Goal: Find specific page/section: Find specific page/section

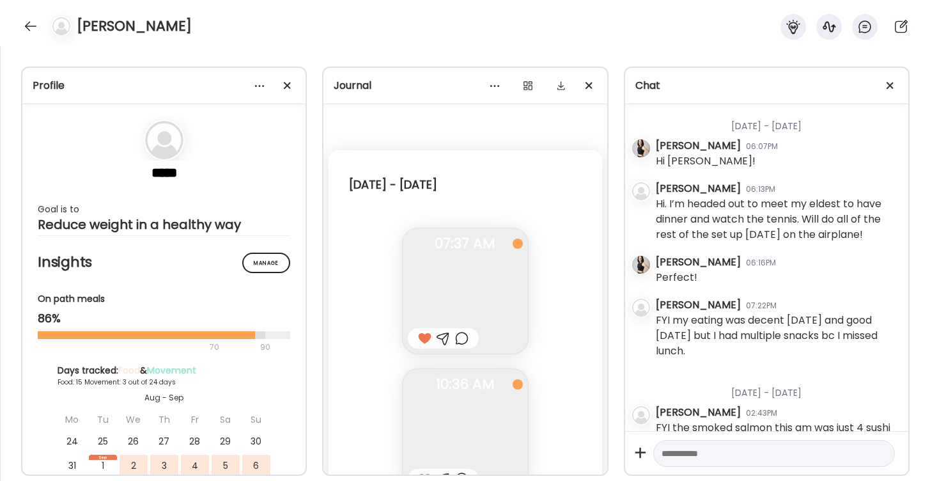
scroll to position [1977, 0]
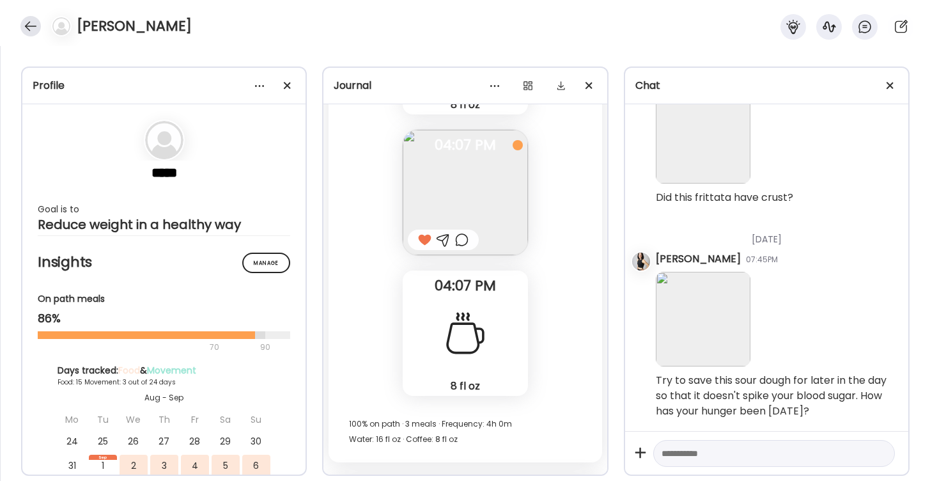
click at [28, 27] on div at bounding box center [30, 26] width 20 height 20
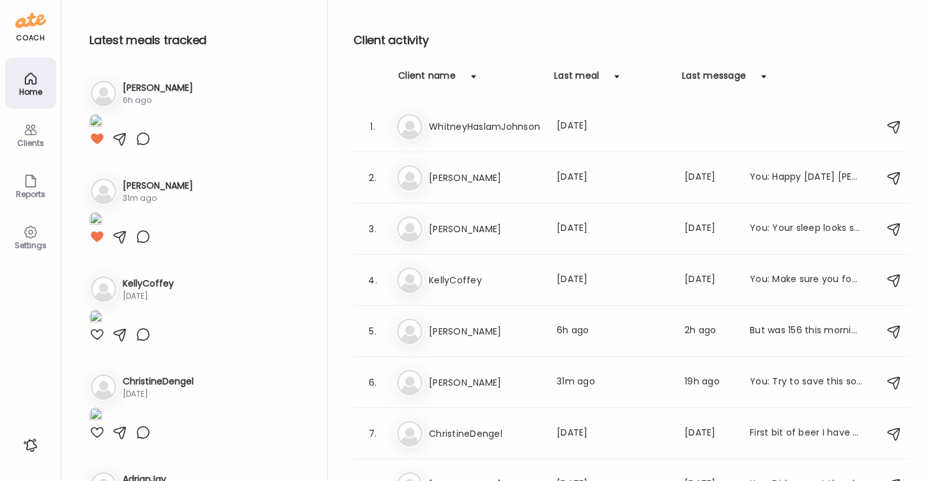
click at [39, 137] on div "Clients" at bounding box center [30, 134] width 51 height 51
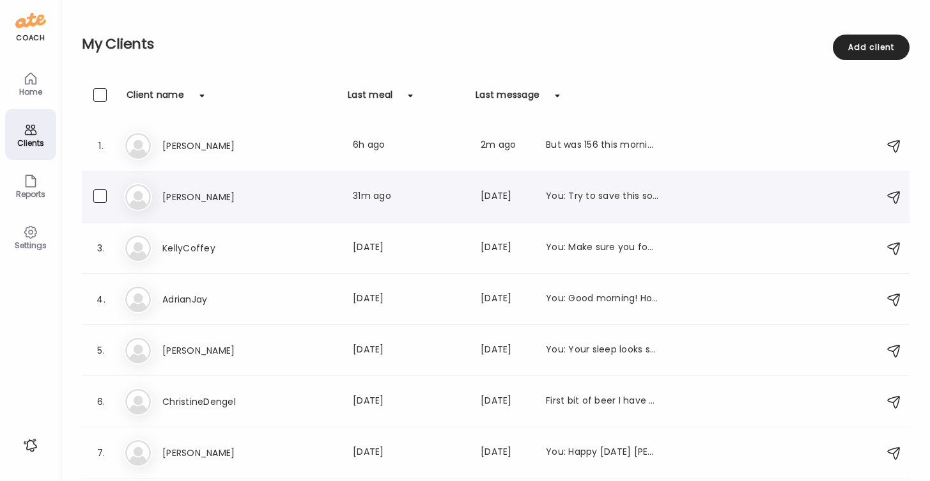
click at [185, 194] on h3 "[PERSON_NAME]" at bounding box center [218, 196] width 113 height 15
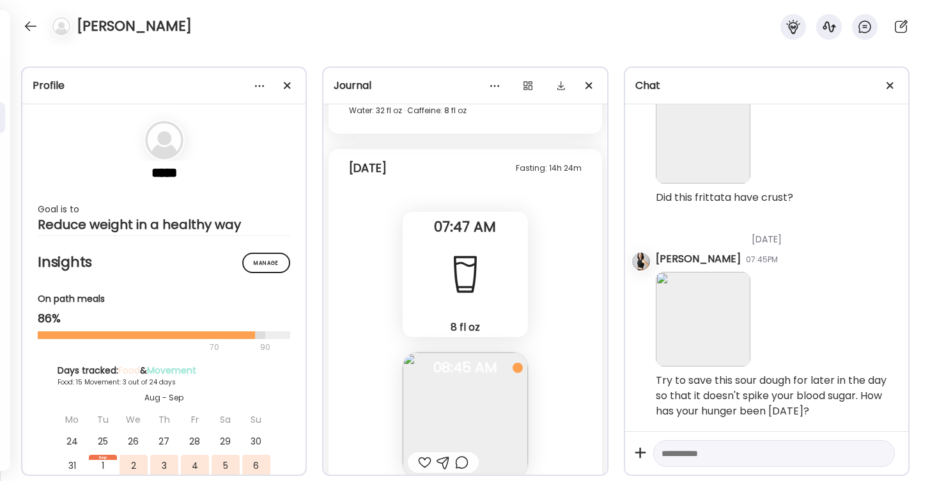
scroll to position [12999, 0]
click at [426, 403] on img at bounding box center [465, 413] width 125 height 125
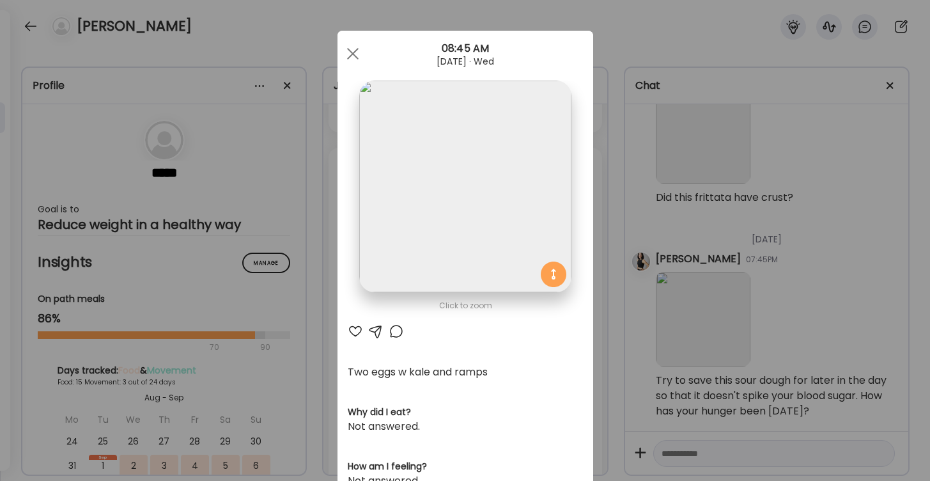
click at [355, 332] on div at bounding box center [355, 330] width 15 height 15
click at [353, 49] on div at bounding box center [353, 54] width 26 height 26
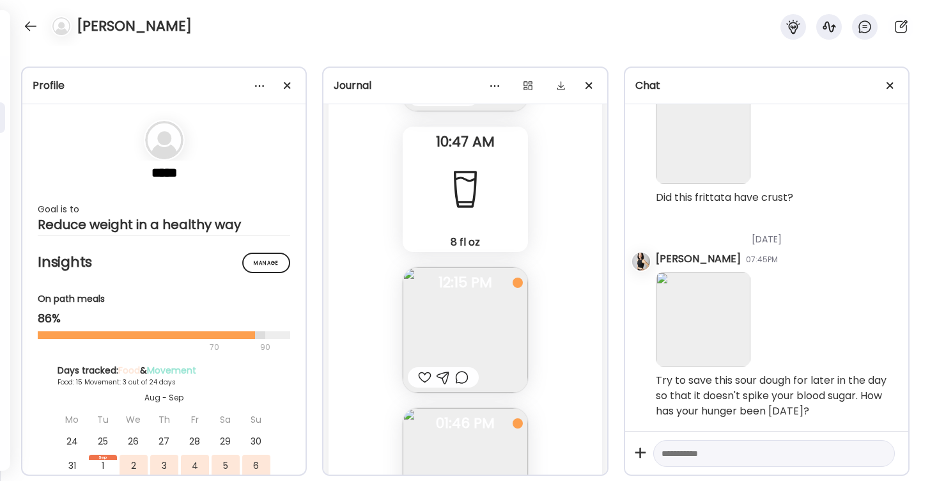
scroll to position [13379, 0]
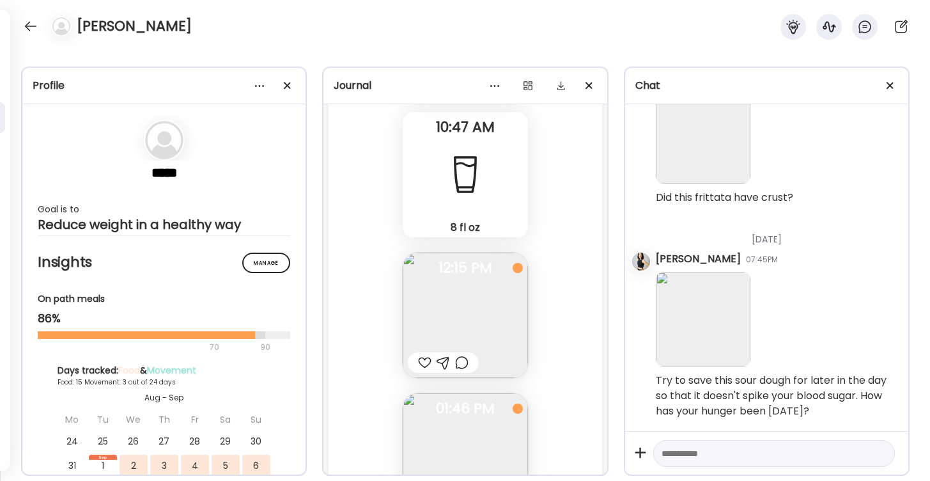
click at [442, 329] on img at bounding box center [465, 314] width 125 height 125
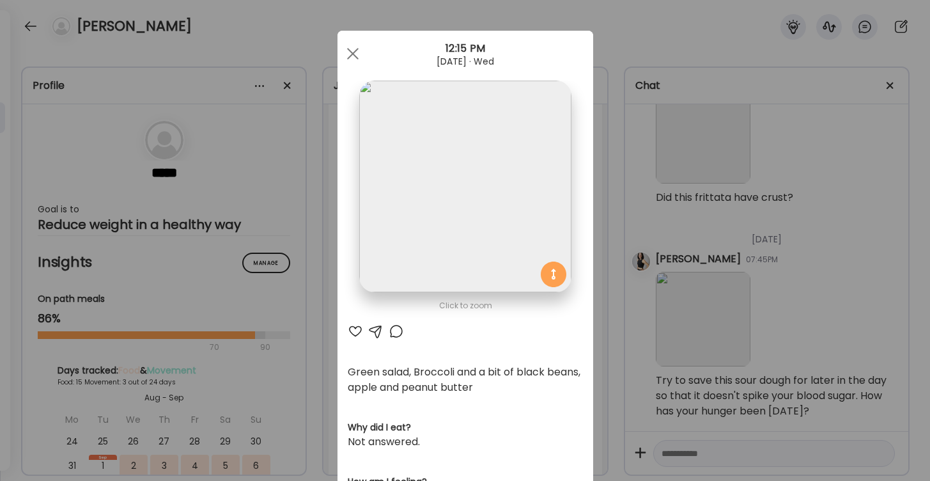
click at [353, 331] on div at bounding box center [355, 330] width 15 height 15
click at [352, 50] on div at bounding box center [353, 54] width 26 height 26
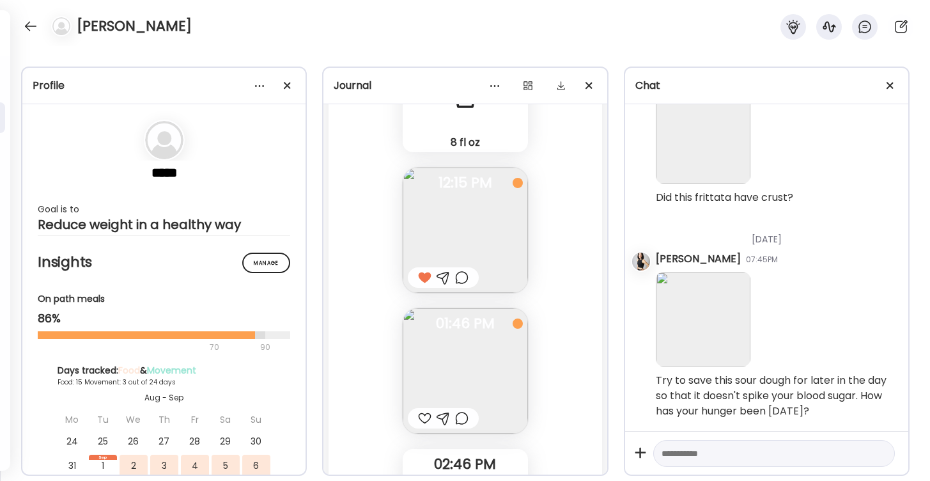
scroll to position [13470, 0]
click at [424, 412] on div at bounding box center [424, 411] width 13 height 15
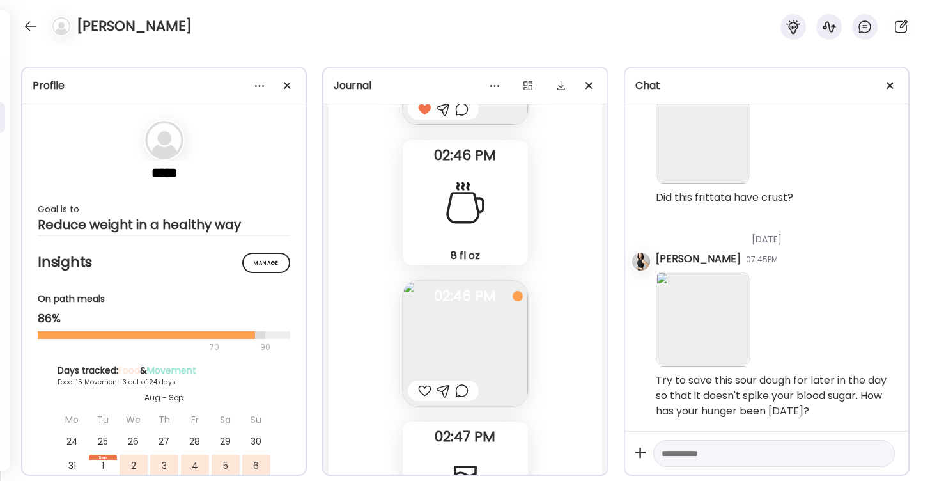
scroll to position [13773, 0]
click at [454, 358] on img at bounding box center [465, 342] width 125 height 125
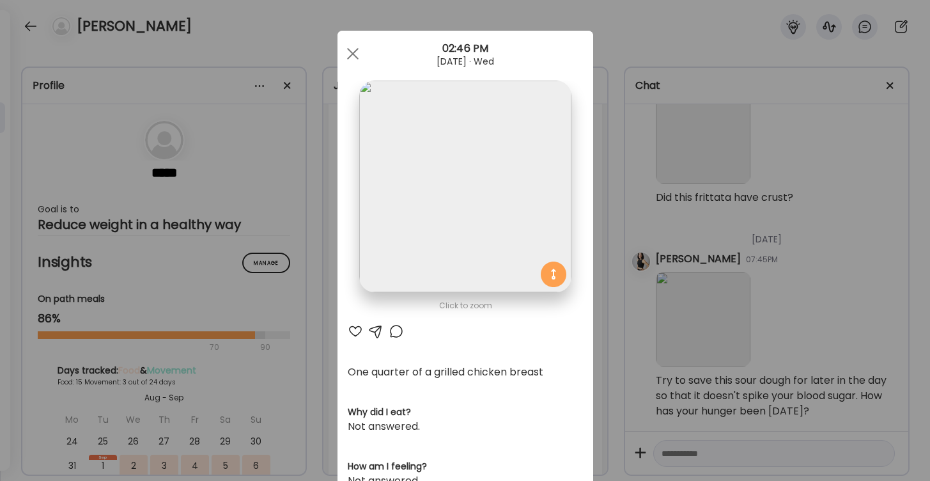
click at [357, 329] on div at bounding box center [355, 330] width 15 height 15
click at [351, 54] on div at bounding box center [353, 54] width 26 height 26
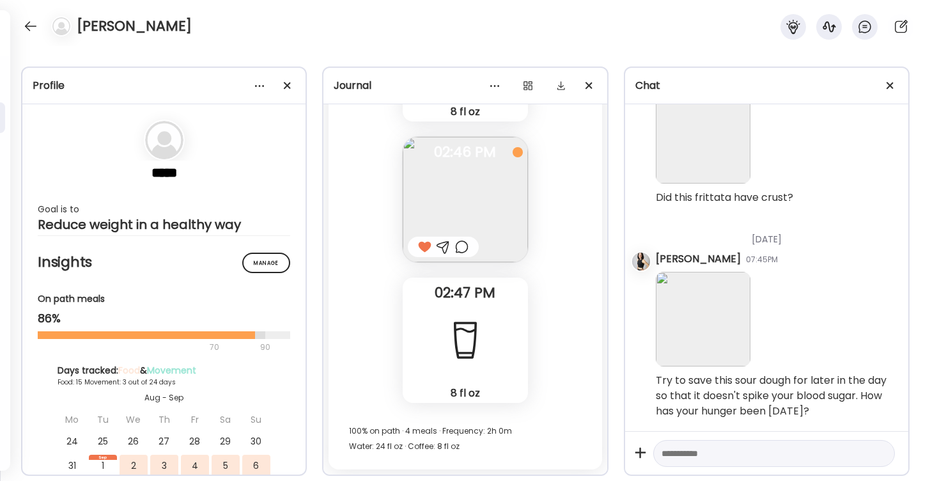
scroll to position [13916, 0]
